Goal: Obtain resource: Obtain resource

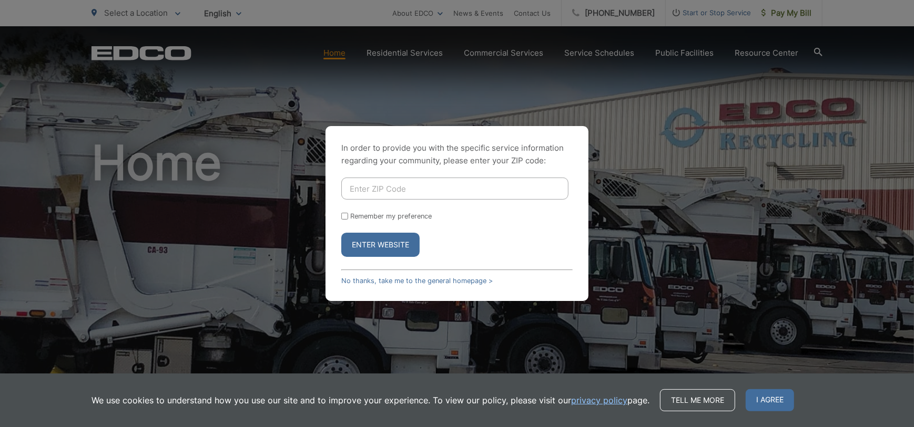
click at [439, 186] on input "Enter ZIP Code" at bounding box center [454, 189] width 227 height 22
type input "91941"
click at [346, 217] on input "Remember my preference" at bounding box center [344, 216] width 7 height 7
checkbox input "true"
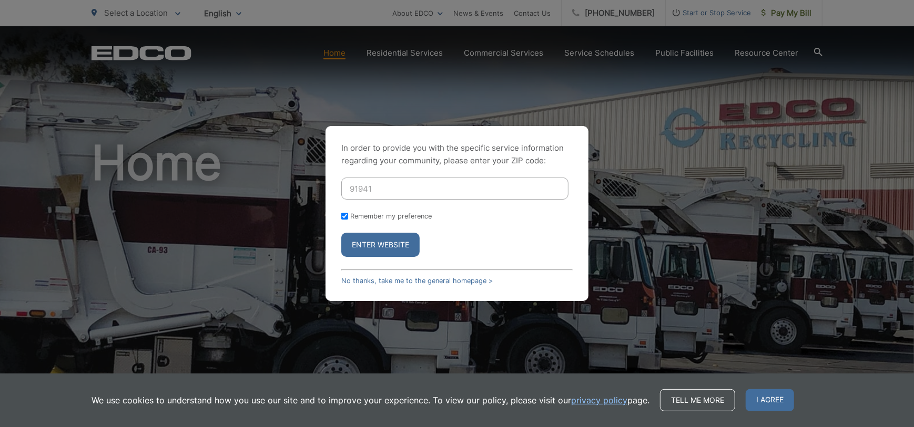
click at [371, 232] on form "91941 Remember my preference Enter Website" at bounding box center [456, 217] width 231 height 79
click at [371, 238] on button "Enter Website" at bounding box center [380, 245] width 78 height 24
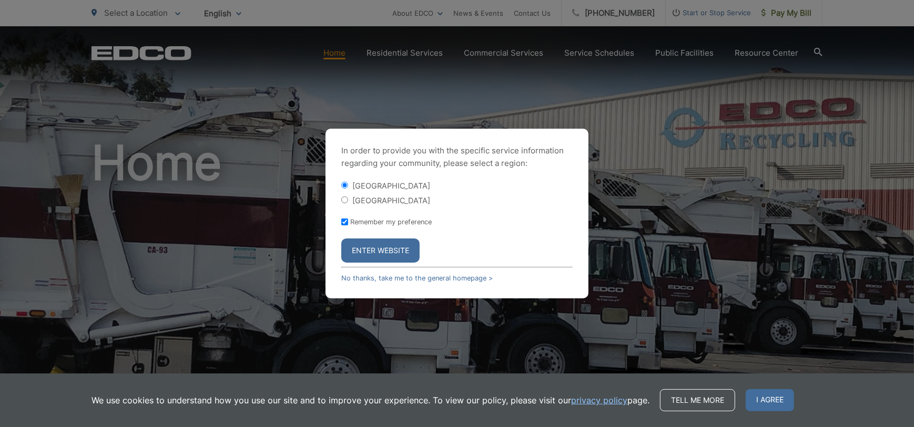
click at [382, 253] on button "Enter Website" at bounding box center [380, 251] width 78 height 24
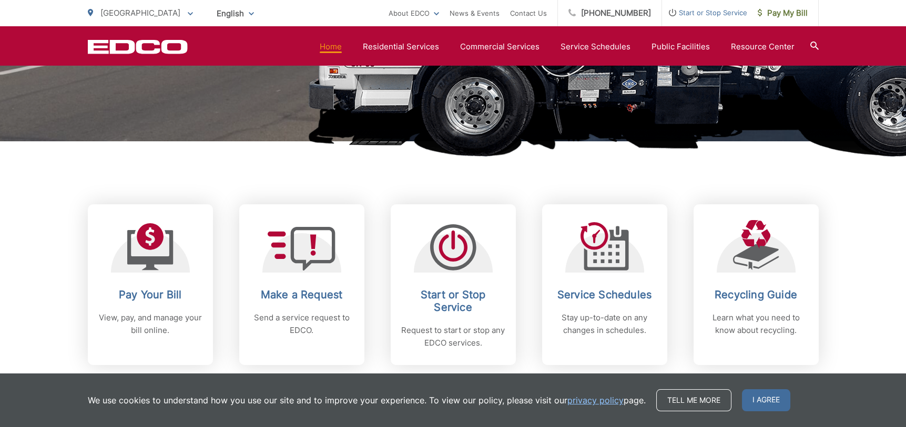
scroll to position [473, 0]
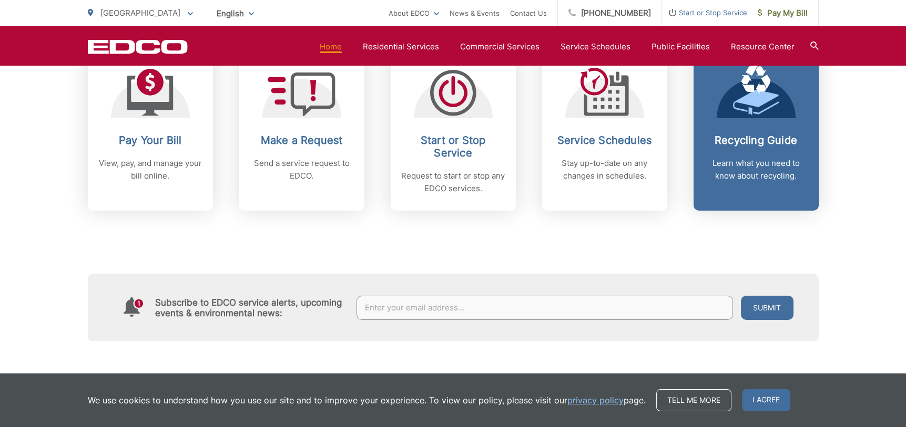
click at [755, 138] on h2 "Recycling Guide" at bounding box center [756, 140] width 104 height 13
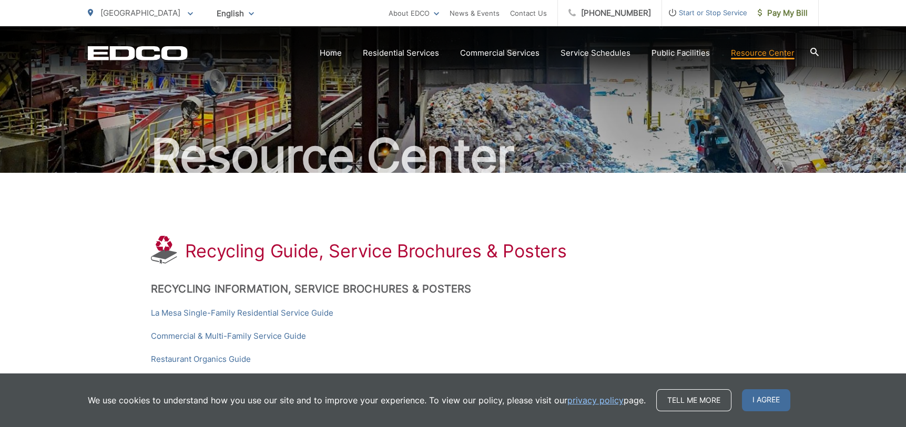
scroll to position [210, 0]
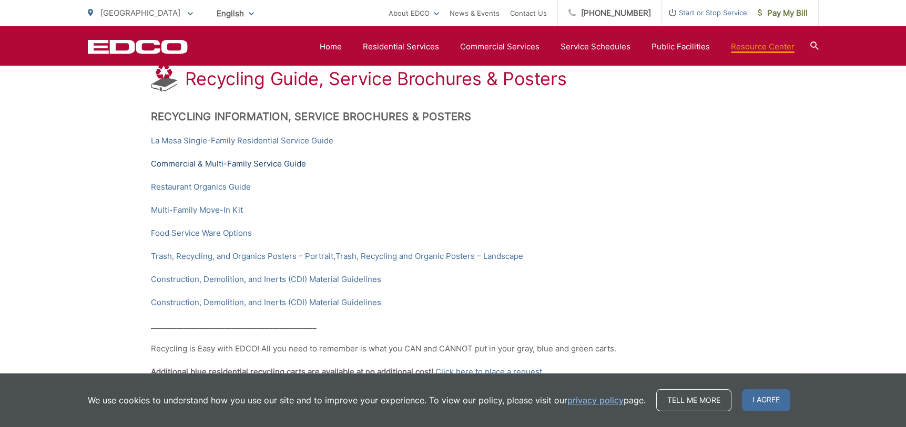
click at [237, 159] on link "Commercial & Multi-Family Service Guide" at bounding box center [228, 164] width 155 height 13
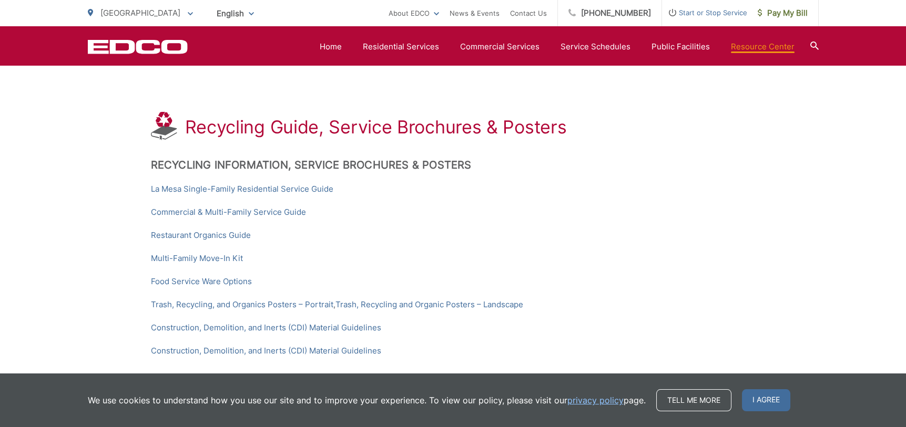
scroll to position [137, 0]
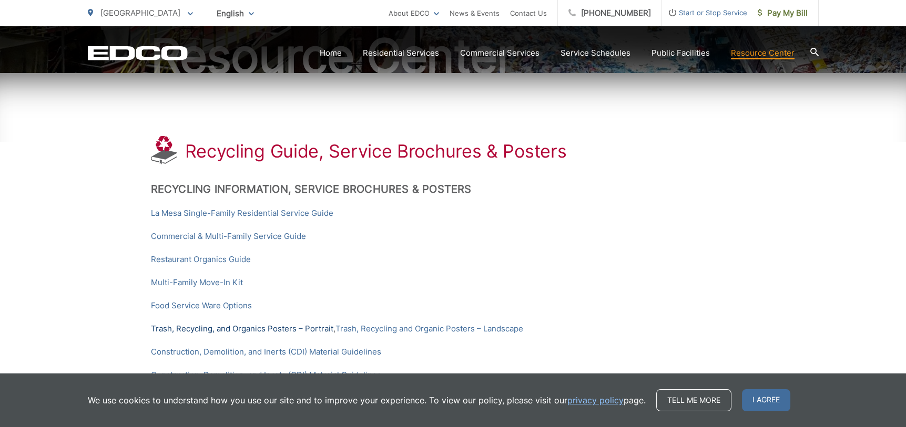
click at [272, 329] on link "Trash, Recycling, and Organics Posters – Portrait" at bounding box center [242, 329] width 182 height 13
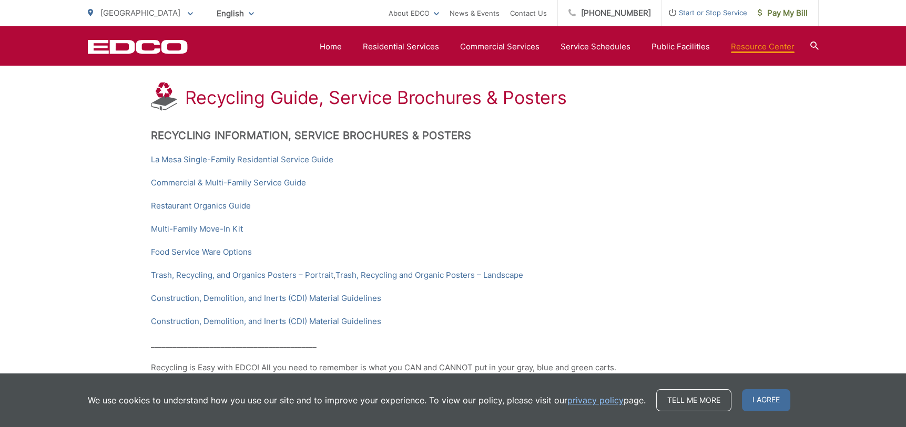
scroll to position [137, 0]
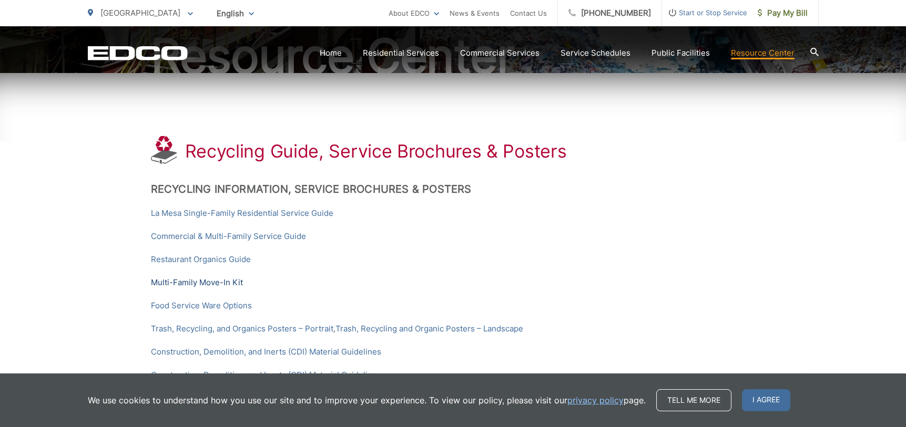
click at [198, 281] on link "Multi-Family Move-In Kit" at bounding box center [197, 283] width 92 height 13
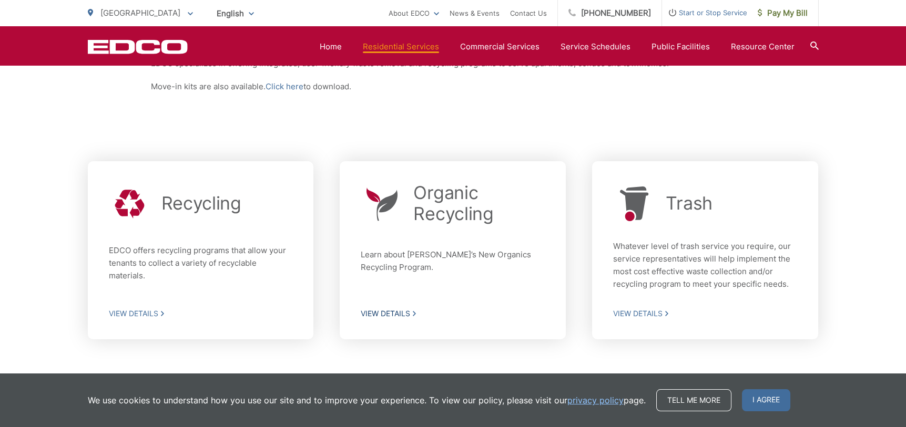
scroll to position [293, 0]
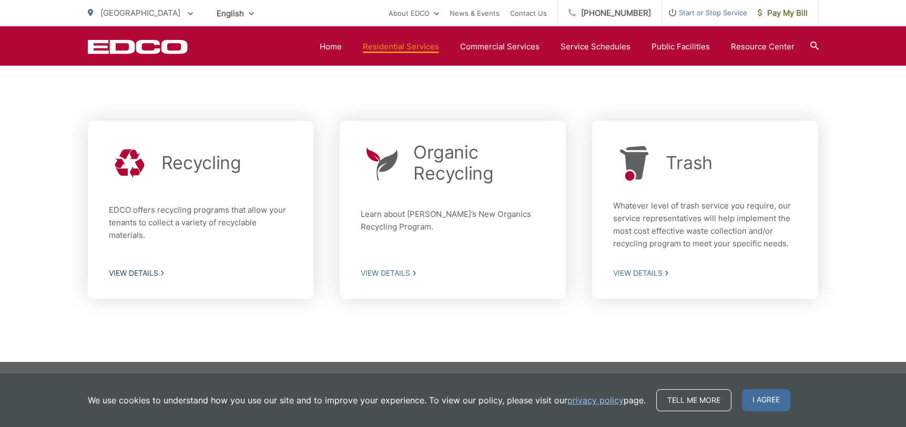
click at [147, 272] on span "View Details" at bounding box center [201, 273] width 184 height 9
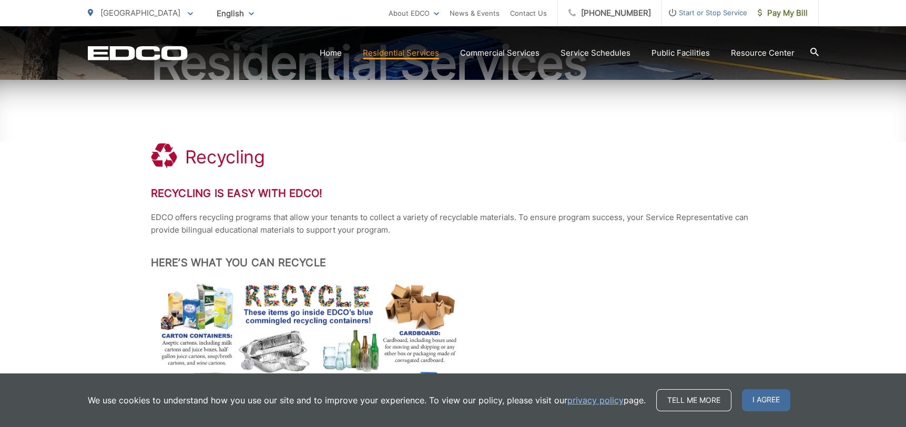
scroll to position [315, 0]
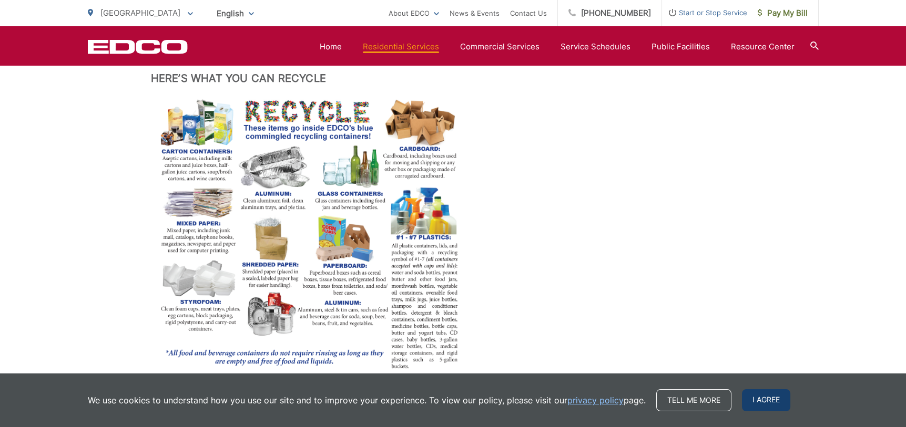
click at [773, 407] on span "I agree" at bounding box center [766, 401] width 48 height 22
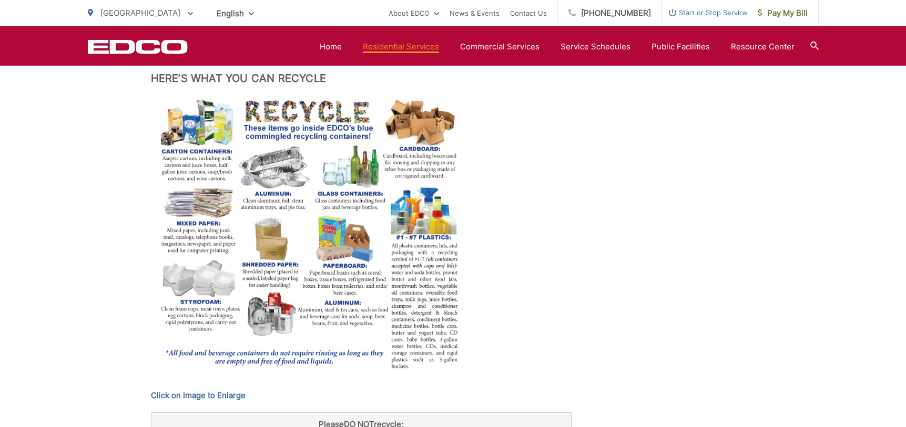
click at [282, 254] on img at bounding box center [308, 235] width 315 height 279
